Goal: Use online tool/utility: Utilize a website feature to perform a specific function

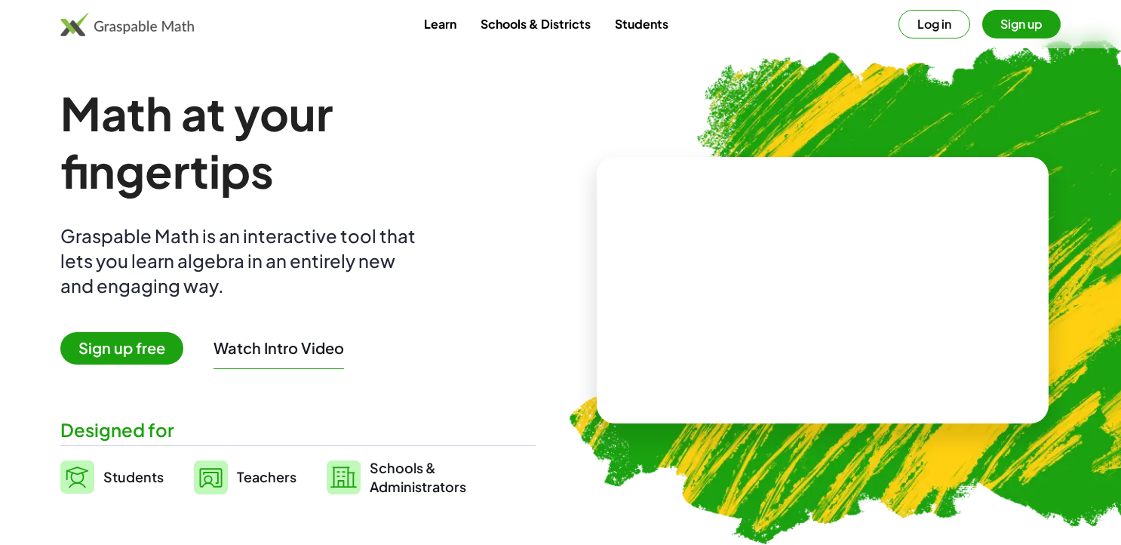
click at [931, 24] on button "Log in" at bounding box center [934, 24] width 72 height 29
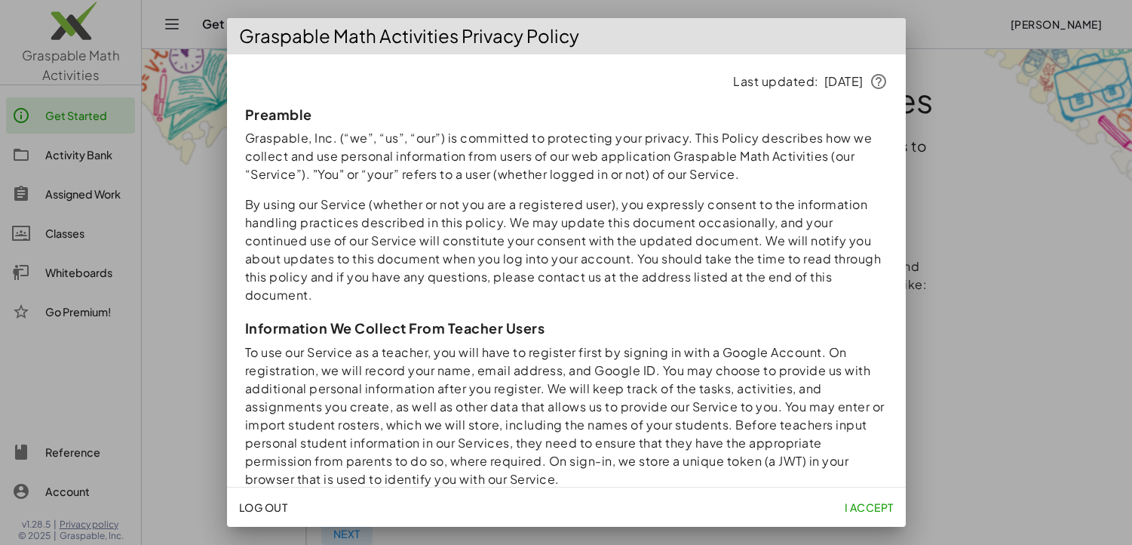
click at [873, 509] on span "I accept" at bounding box center [868, 507] width 49 height 14
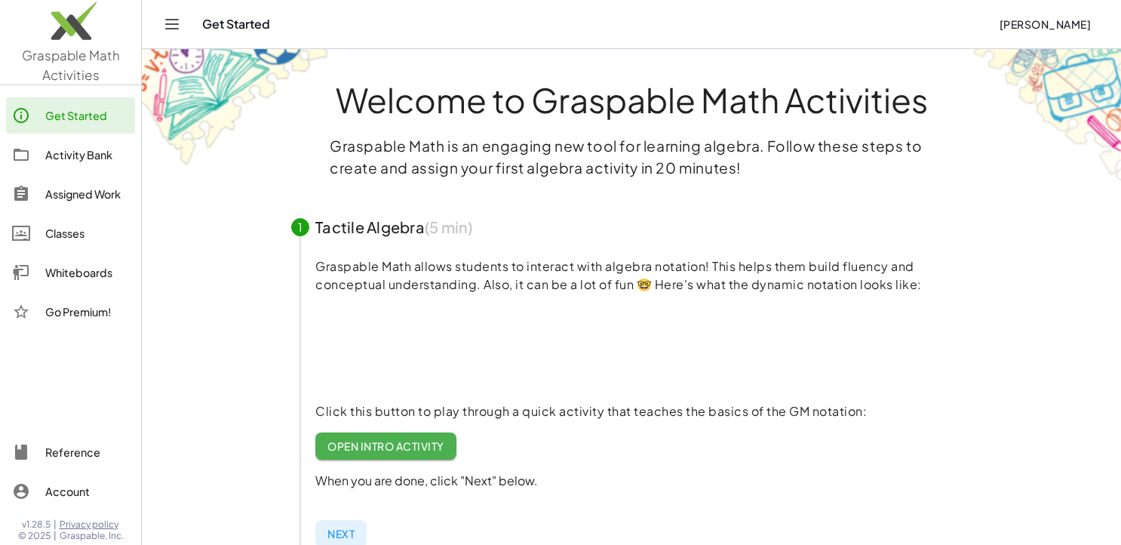
click at [70, 269] on div "Whiteboards" at bounding box center [87, 272] width 84 height 18
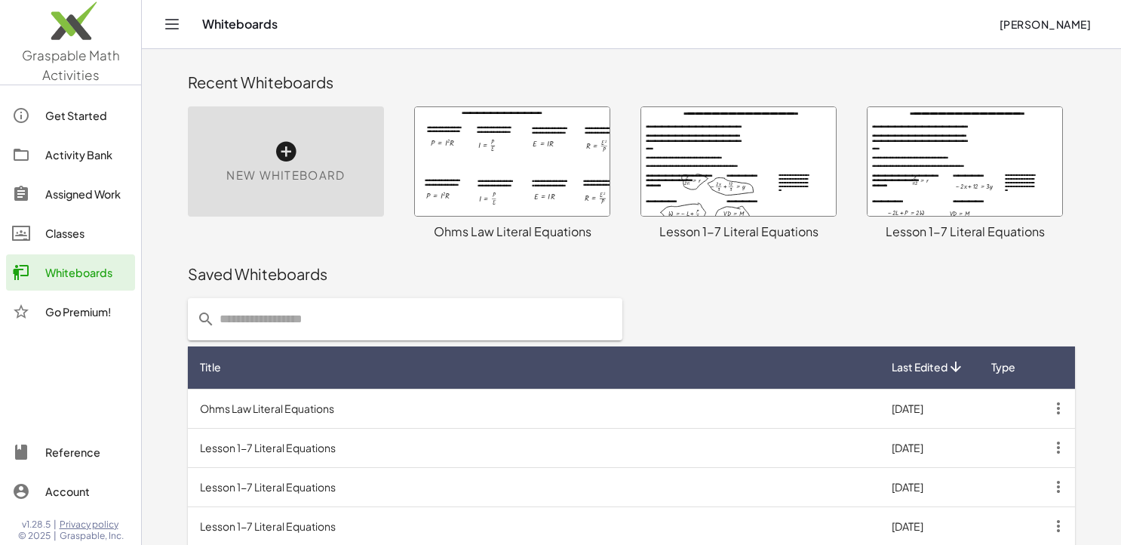
click at [289, 153] on icon at bounding box center [286, 152] width 24 height 24
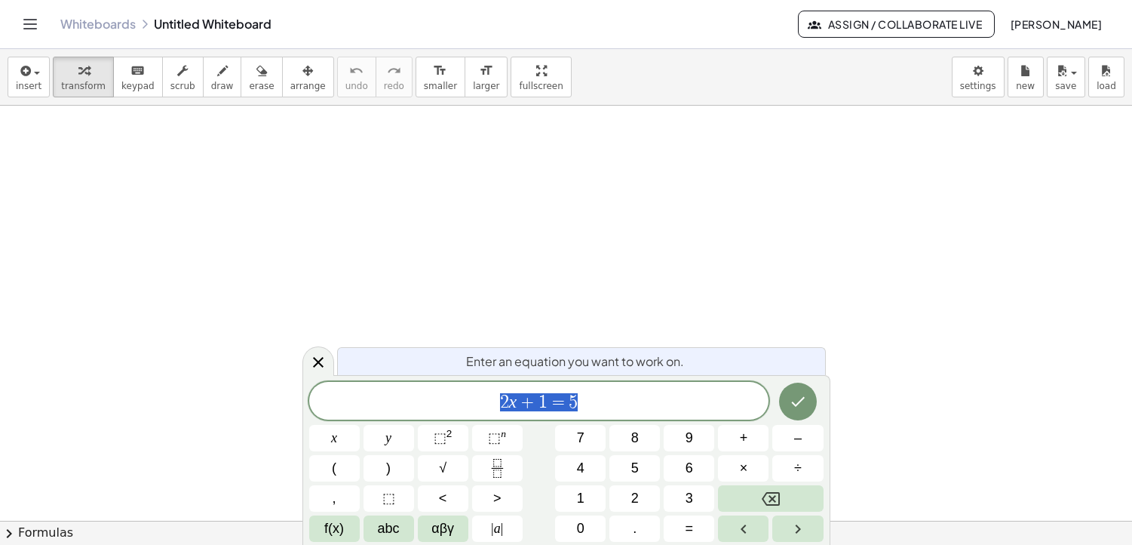
click at [451, 212] on div at bounding box center [566, 521] width 1132 height 830
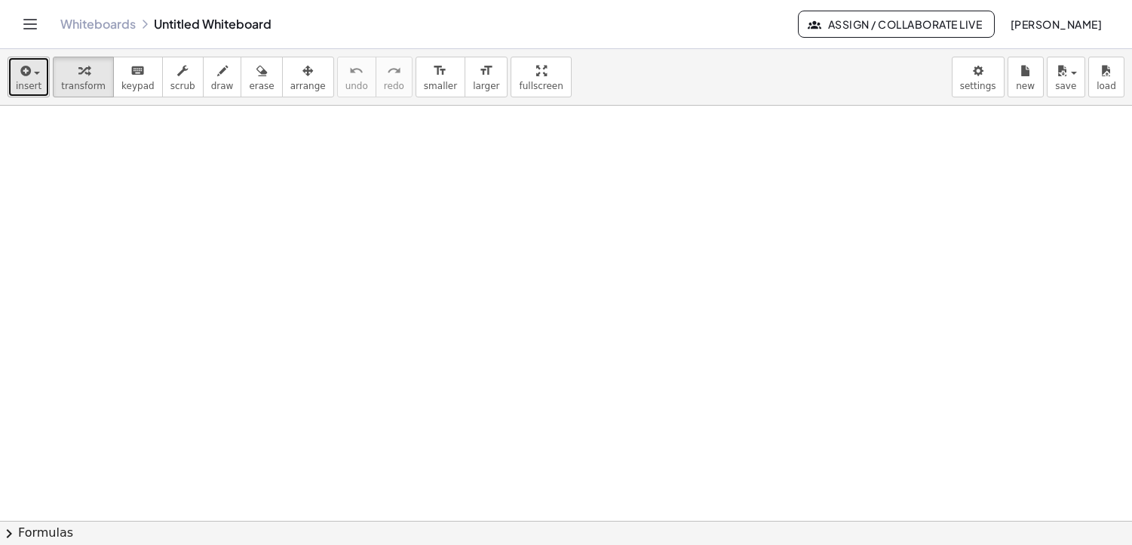
click at [26, 78] on icon "button" at bounding box center [24, 71] width 14 height 18
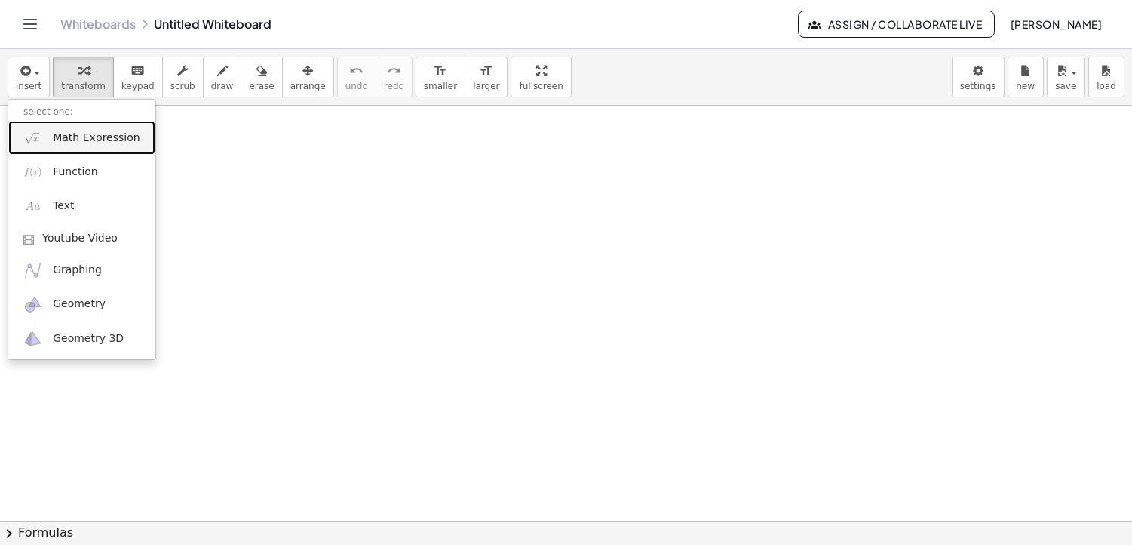
click at [84, 144] on span "Math Expression" at bounding box center [96, 137] width 87 height 15
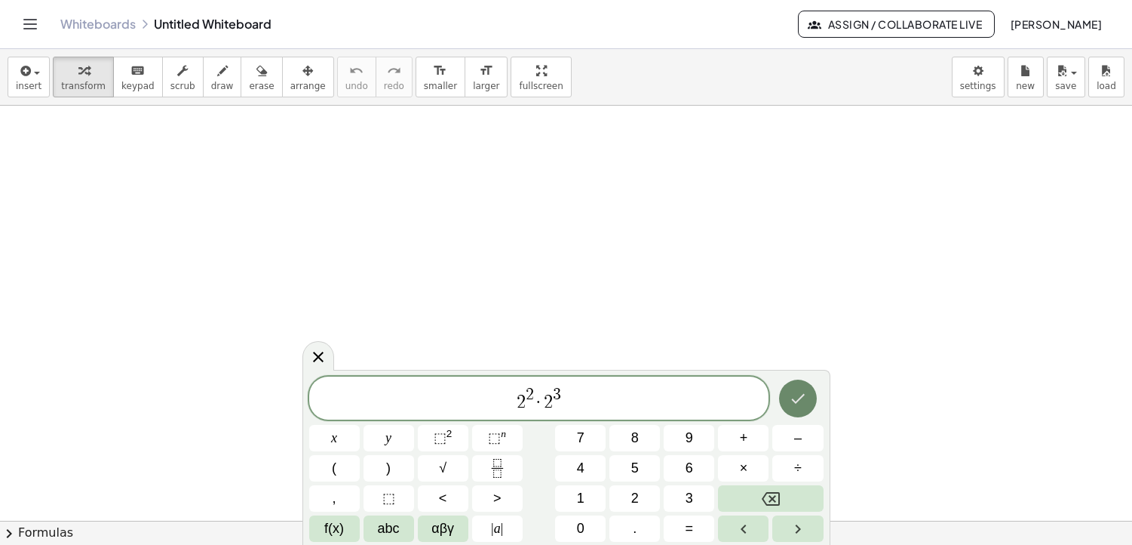
click at [801, 398] on icon "Done" at bounding box center [798, 398] width 18 height 18
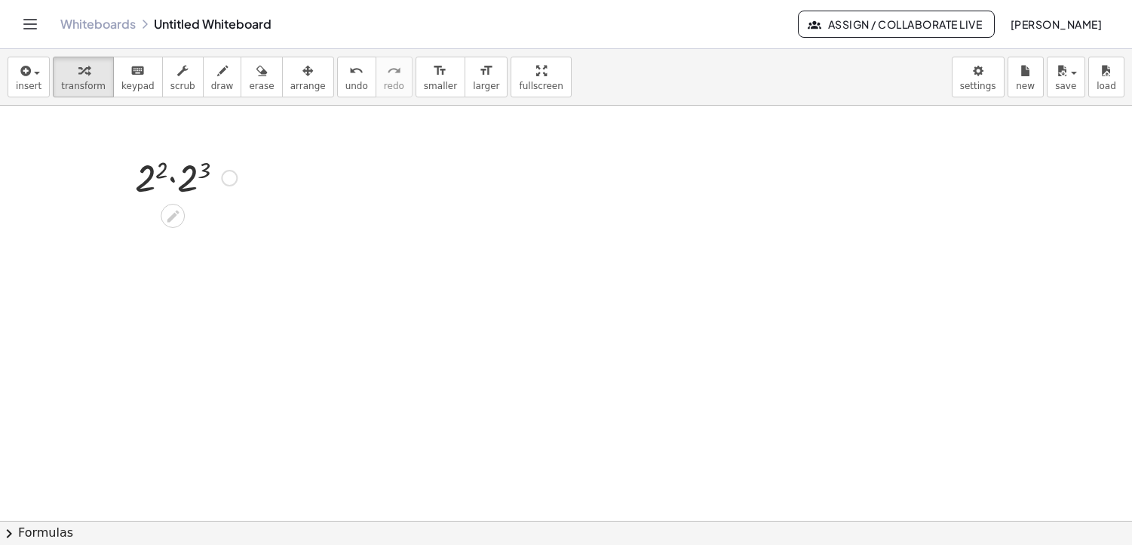
click at [152, 176] on div at bounding box center [185, 176] width 117 height 51
click at [152, 176] on div at bounding box center [186, 176] width 105 height 51
click at [29, 84] on span "insert" at bounding box center [29, 86] width 26 height 11
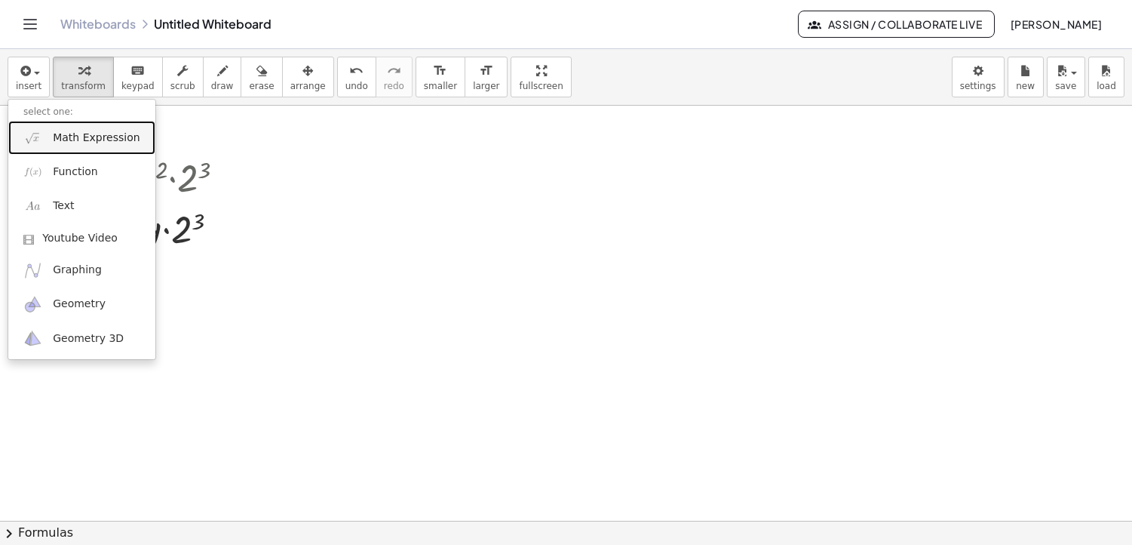
click at [64, 136] on span "Math Expression" at bounding box center [96, 137] width 87 height 15
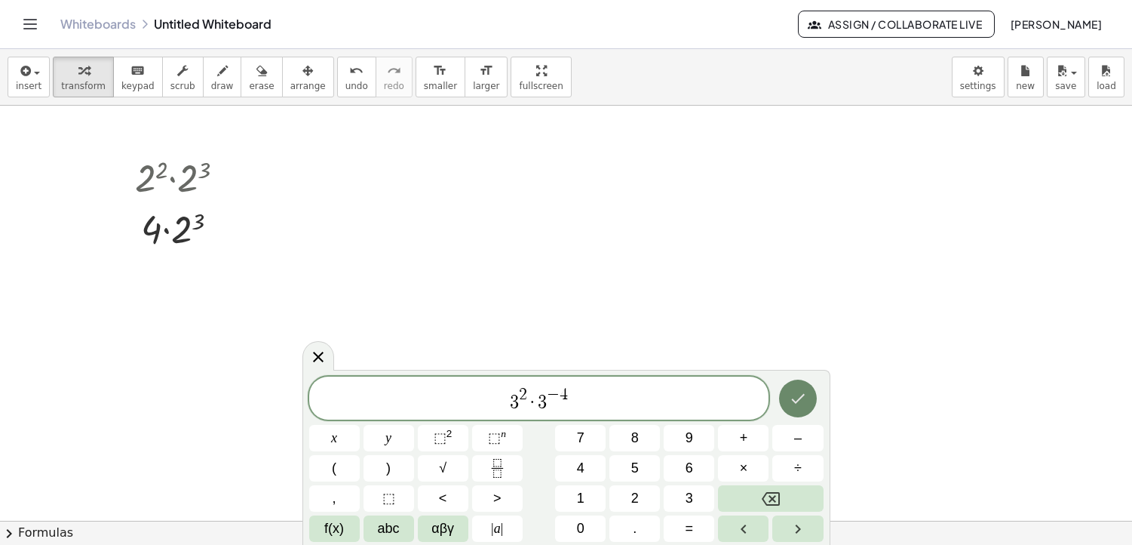
click at [809, 394] on button "Done" at bounding box center [798, 398] width 38 height 38
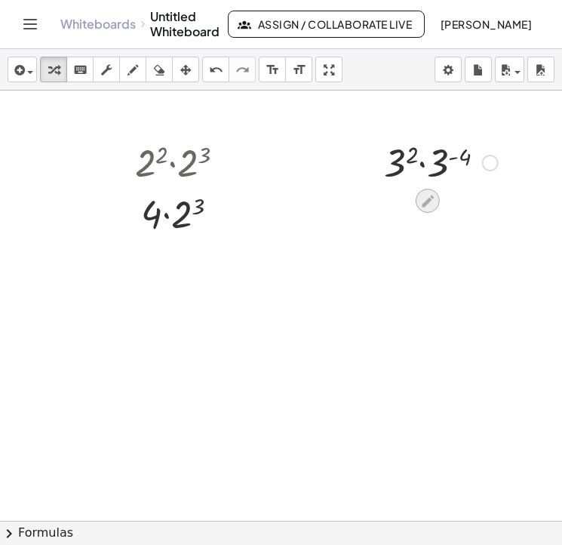
click at [427, 201] on icon at bounding box center [428, 201] width 12 height 12
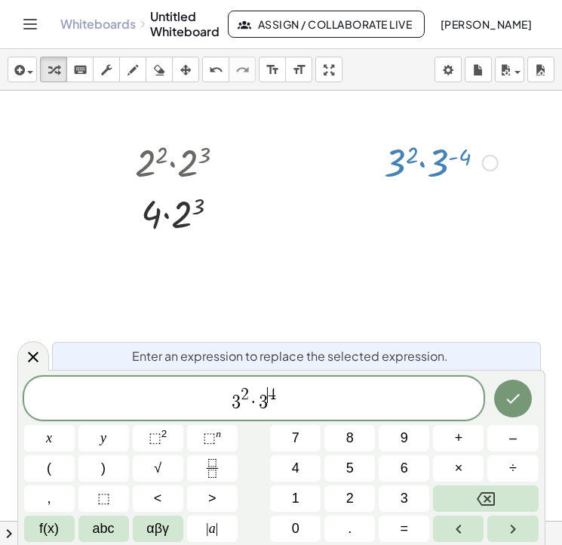
click at [351, 277] on div at bounding box center [281, 521] width 562 height 860
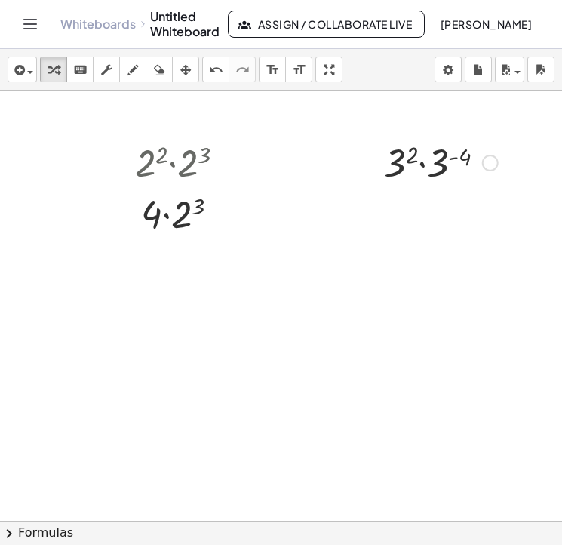
click at [455, 162] on div at bounding box center [440, 161] width 129 height 51
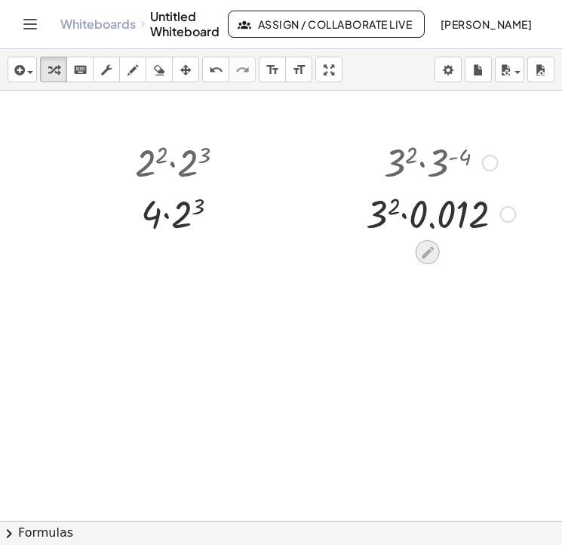
click at [428, 254] on icon at bounding box center [427, 252] width 16 height 16
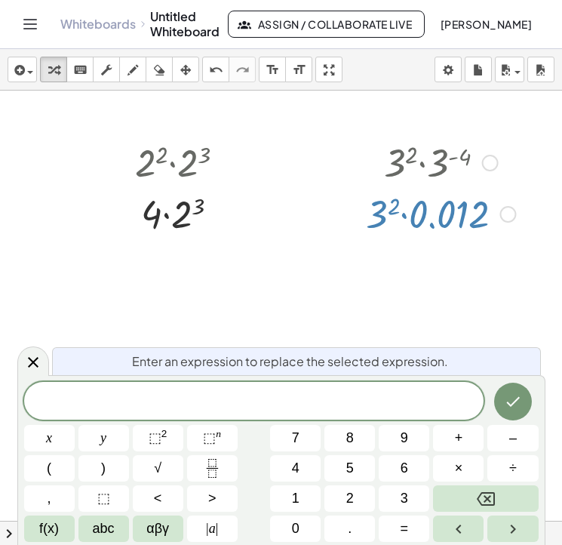
click at [326, 305] on div at bounding box center [281, 521] width 562 height 860
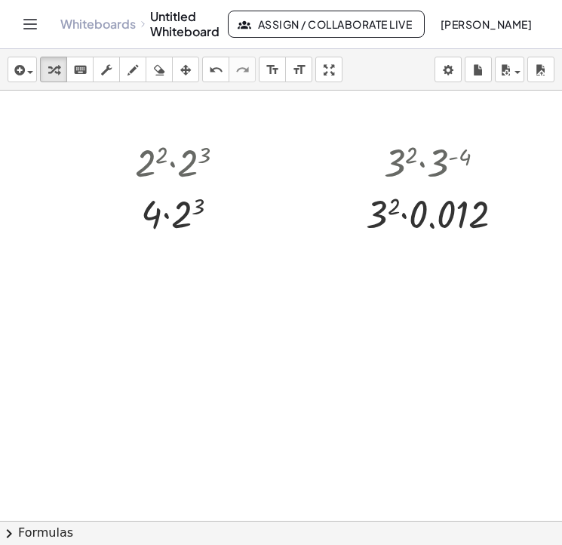
drag, startPoint x: 517, startPoint y: 279, endPoint x: 287, endPoint y: 206, distance: 240.7
click at [287, 206] on div at bounding box center [281, 521] width 562 height 860
drag, startPoint x: 102, startPoint y: 126, endPoint x: 356, endPoint y: 247, distance: 281.4
click at [356, 250] on div at bounding box center [281, 521] width 562 height 860
click at [493, 161] on div at bounding box center [490, 163] width 17 height 17
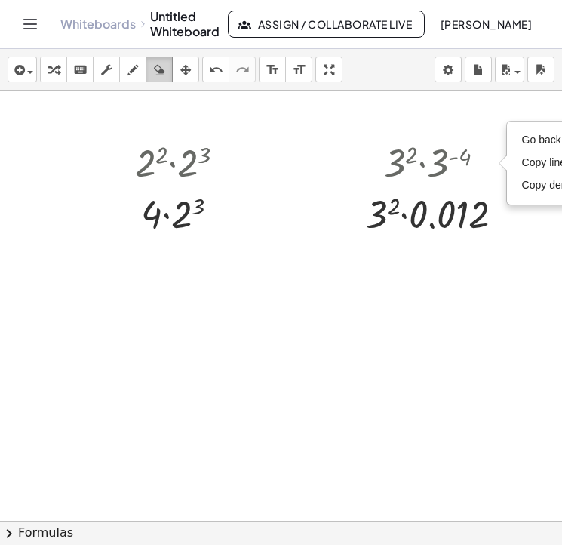
click at [161, 78] on icon "button" at bounding box center [159, 70] width 11 height 18
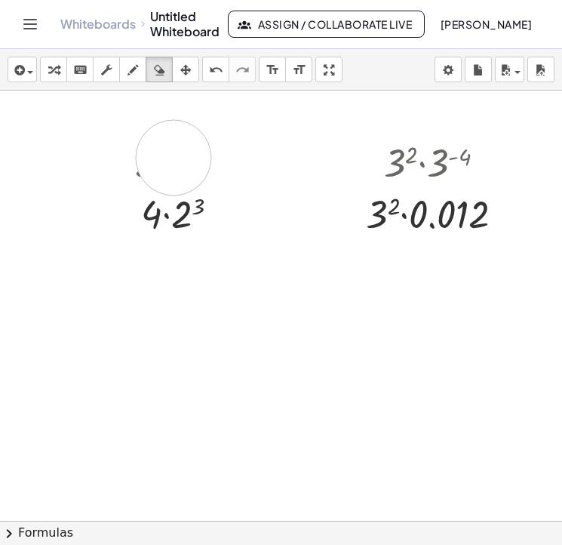
click at [173, 158] on div at bounding box center [281, 521] width 562 height 860
click at [173, 216] on div at bounding box center [281, 521] width 562 height 860
click at [418, 212] on div at bounding box center [281, 521] width 562 height 860
drag, startPoint x: 418, startPoint y: 212, endPoint x: 410, endPoint y: 210, distance: 7.9
click at [410, 210] on div at bounding box center [281, 521] width 562 height 860
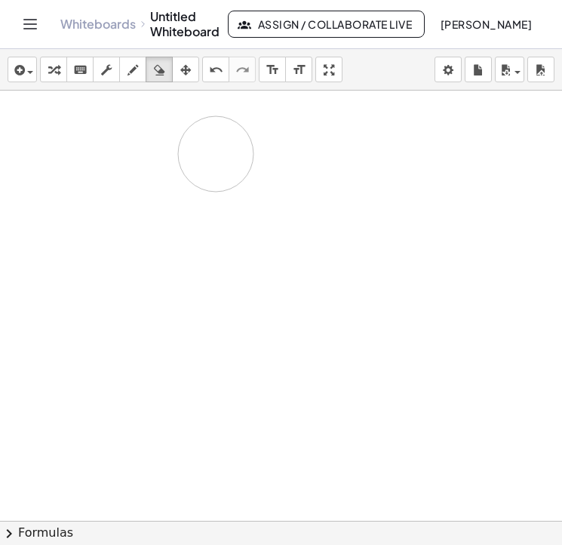
drag, startPoint x: 407, startPoint y: 209, endPoint x: 213, endPoint y: 169, distance: 197.2
click at [213, 169] on div at bounding box center [281, 521] width 562 height 860
click at [23, 70] on icon "button" at bounding box center [18, 70] width 14 height 18
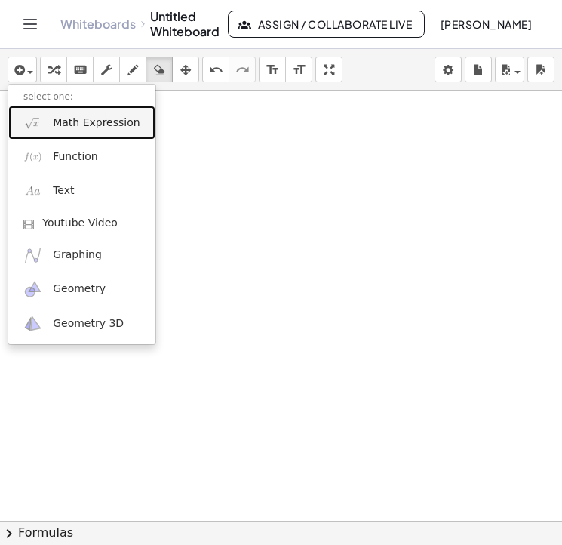
click at [67, 127] on span "Math Expression" at bounding box center [96, 122] width 87 height 15
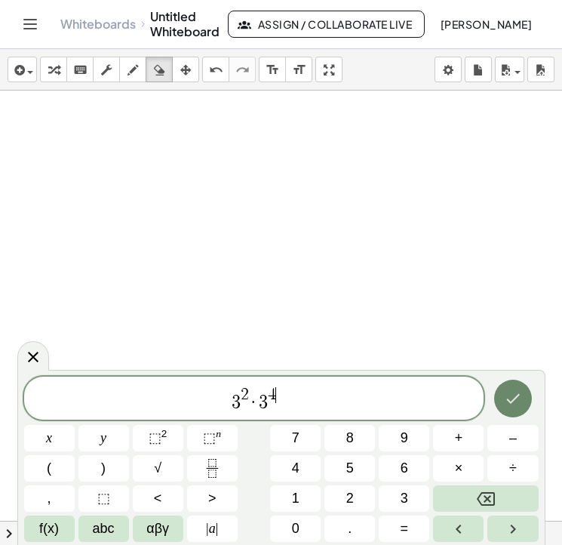
click at [508, 395] on icon "Done" at bounding box center [513, 398] width 18 height 18
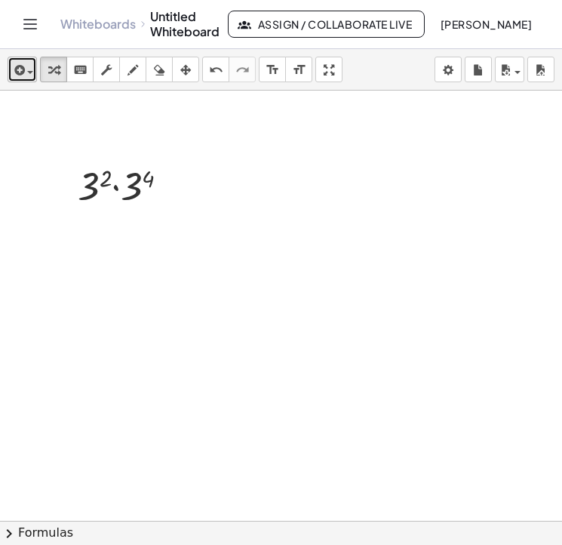
click at [14, 63] on icon "button" at bounding box center [18, 70] width 14 height 18
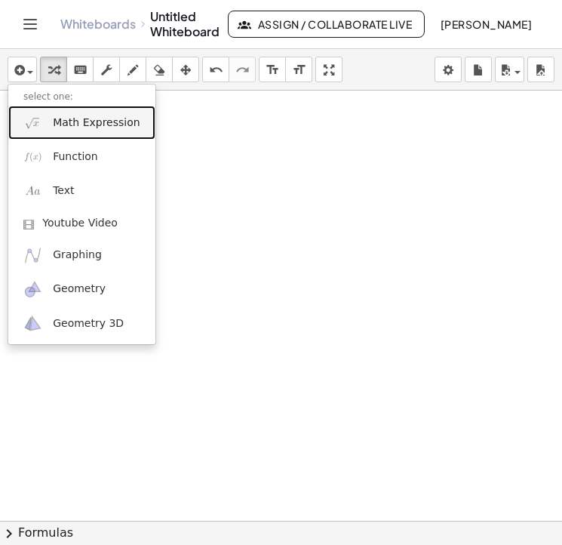
click at [54, 123] on span "Math Expression" at bounding box center [96, 122] width 87 height 15
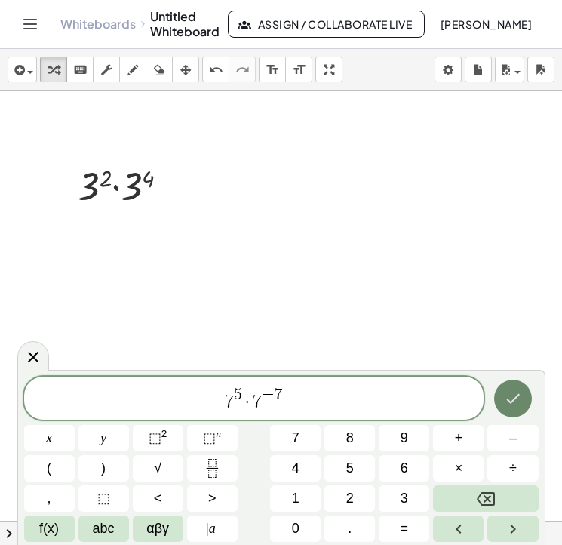
click at [520, 397] on icon "Done" at bounding box center [513, 398] width 18 height 18
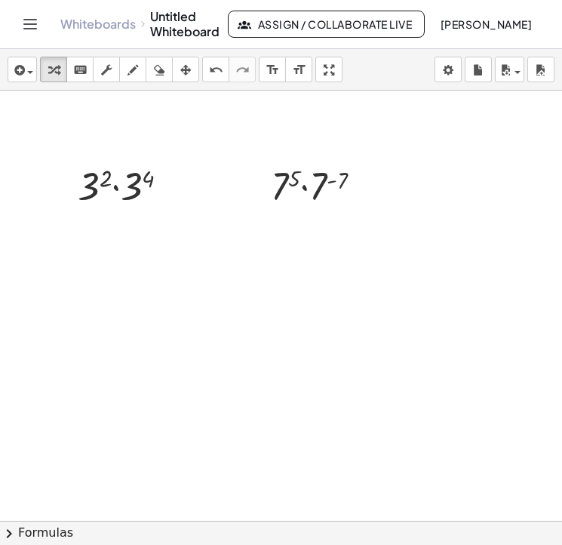
click at [192, 317] on div at bounding box center [281, 374] width 562 height 860
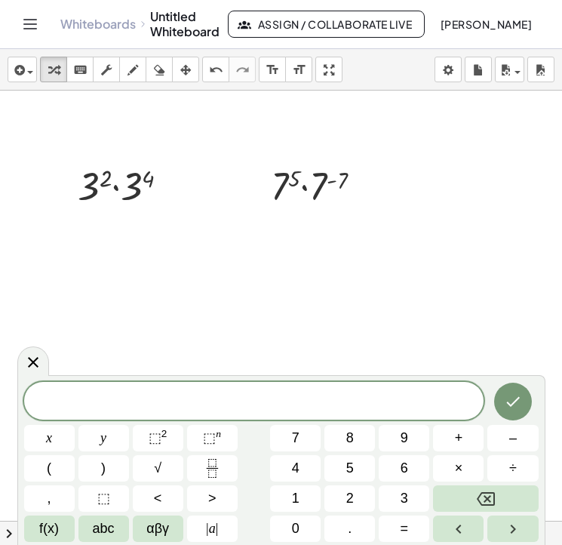
click at [210, 229] on div at bounding box center [281, 374] width 562 height 860
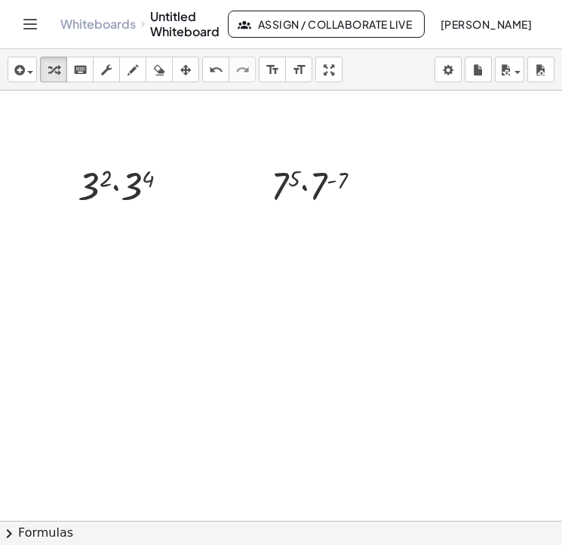
click at [132, 307] on div at bounding box center [281, 374] width 562 height 860
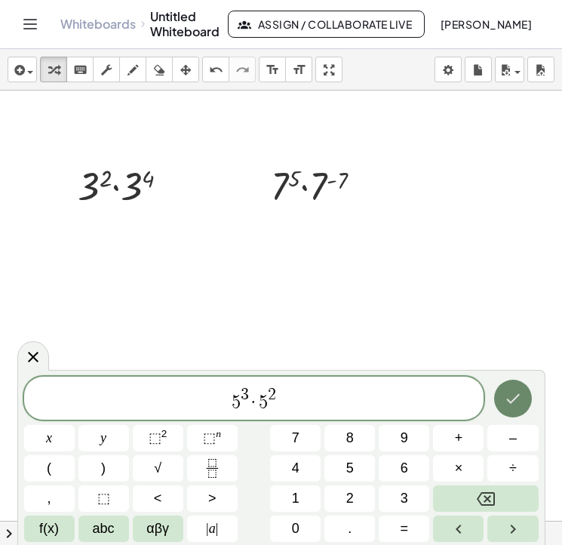
click at [508, 404] on icon "Done" at bounding box center [513, 398] width 18 height 18
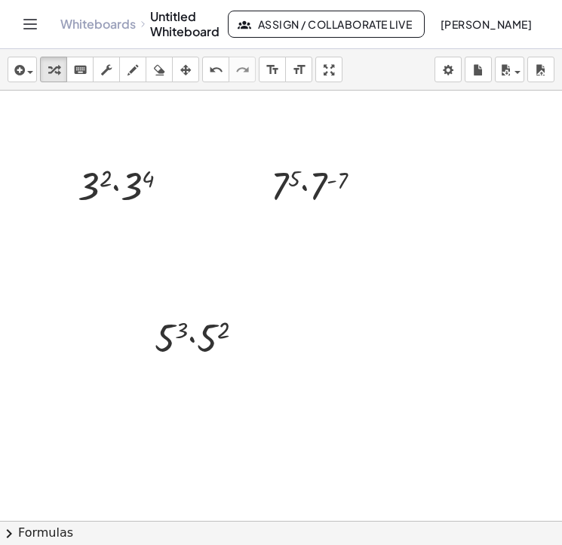
click at [284, 385] on div at bounding box center [281, 374] width 562 height 860
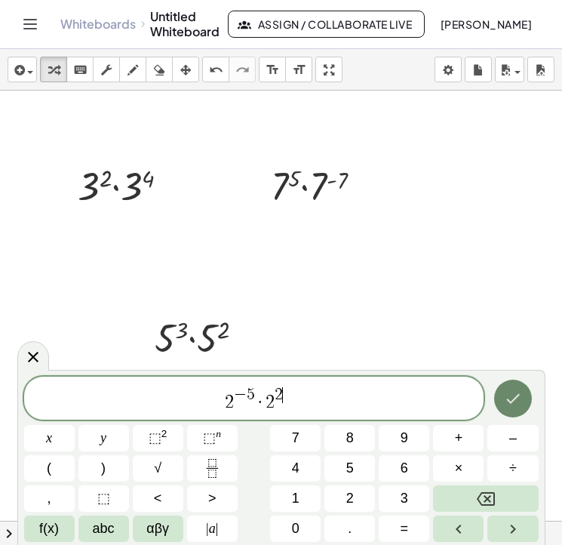
click at [508, 400] on icon "Done" at bounding box center [513, 399] width 14 height 10
